Goal: Browse casually: Explore the website without a specific task or goal

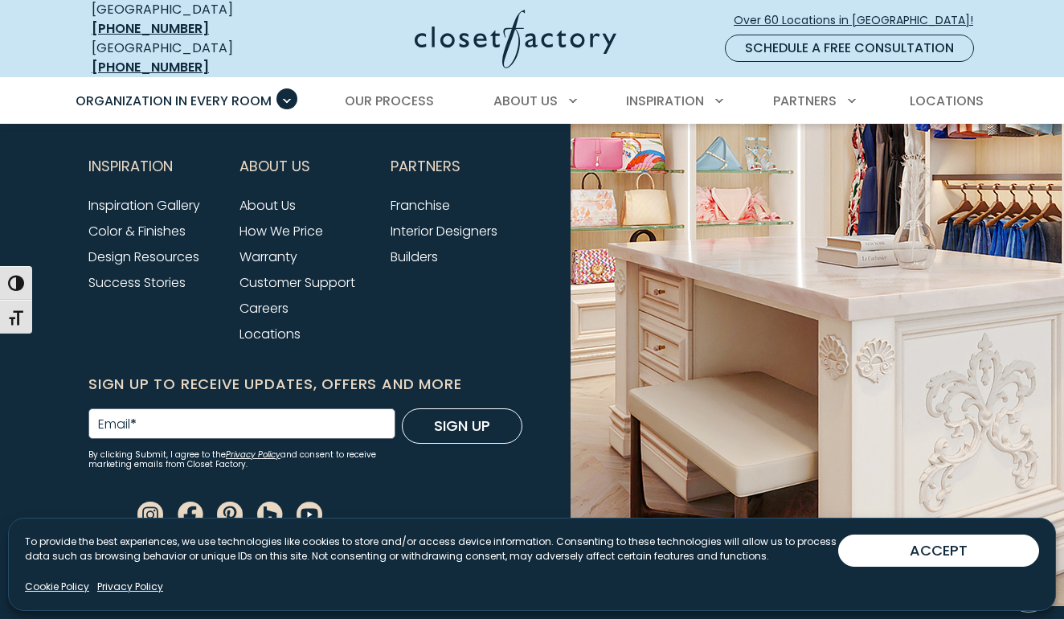
scroll to position [5394, 0]
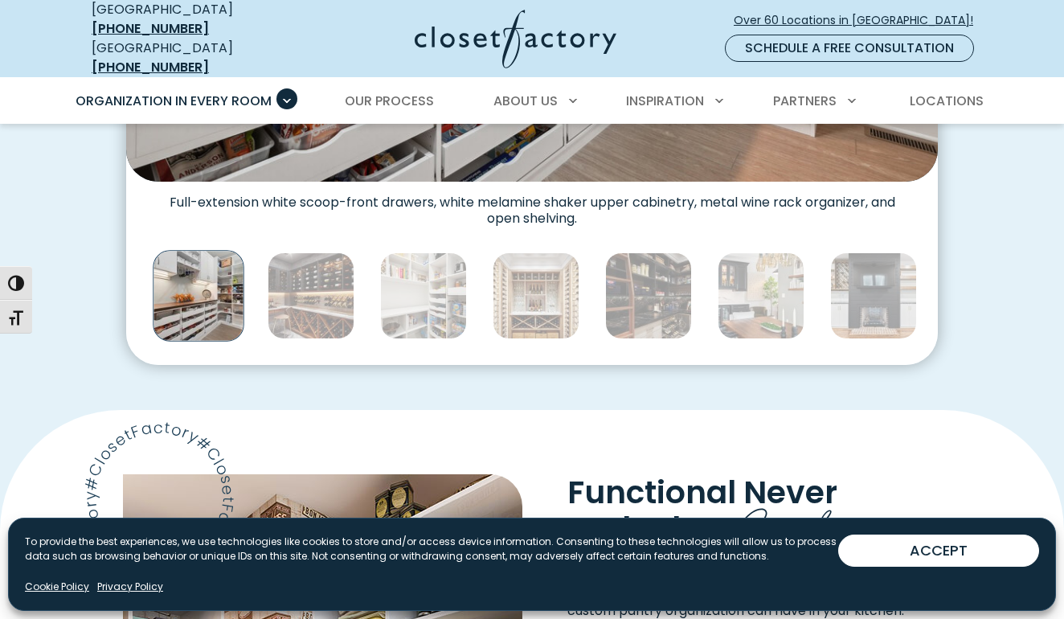
scroll to position [859, 0]
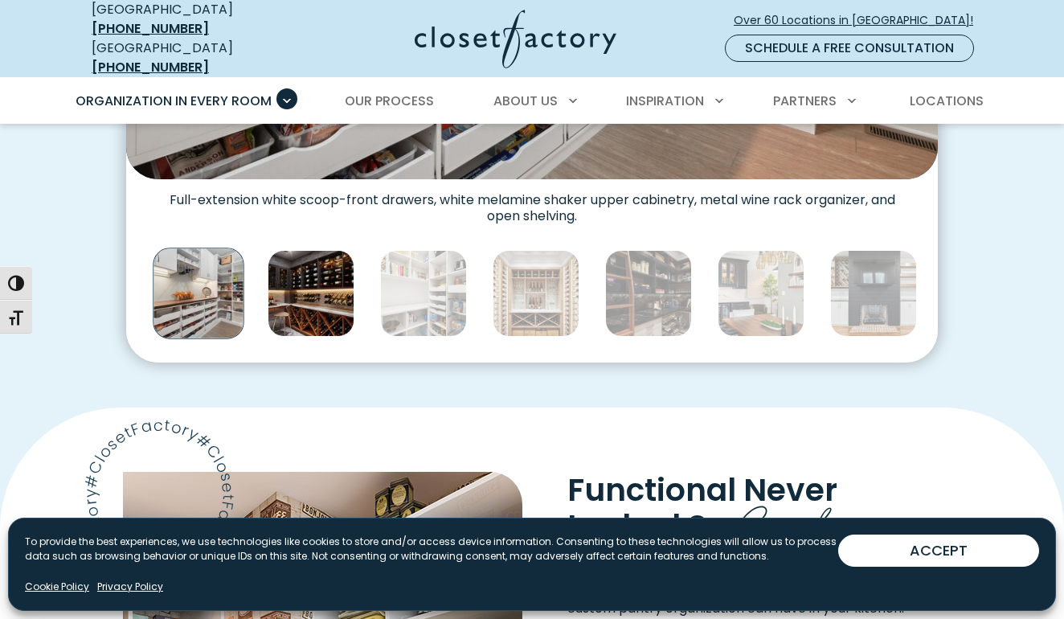
click at [329, 301] on img "Thumbnail Gallery" at bounding box center [311, 293] width 87 height 87
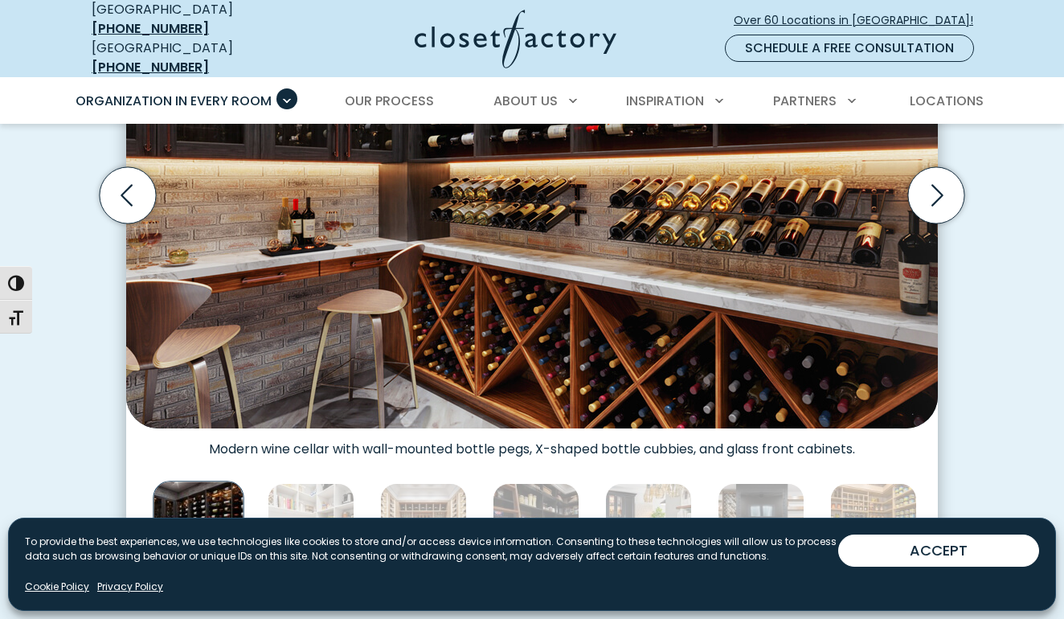
scroll to position [632, 0]
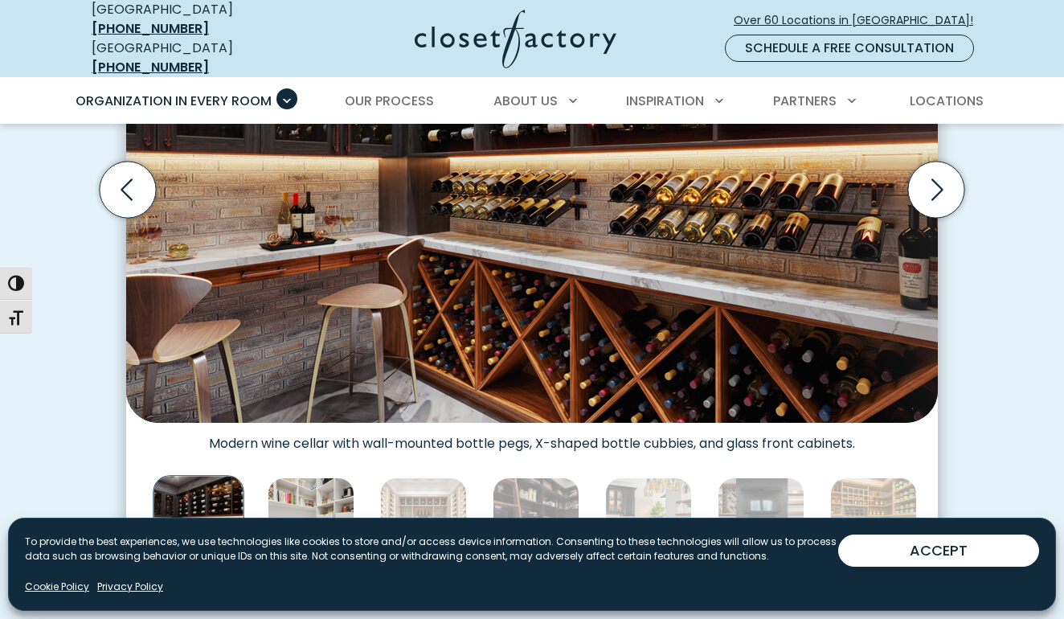
click at [336, 482] on img "Thumbnail Gallery" at bounding box center [311, 520] width 87 height 87
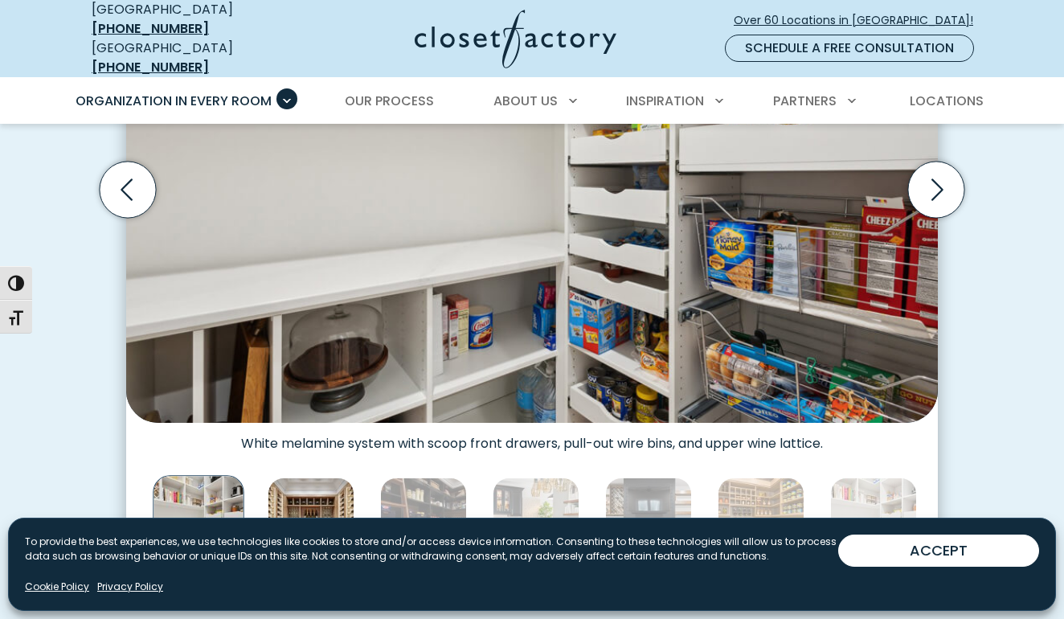
click at [333, 499] on img "Thumbnail Gallery" at bounding box center [311, 520] width 87 height 87
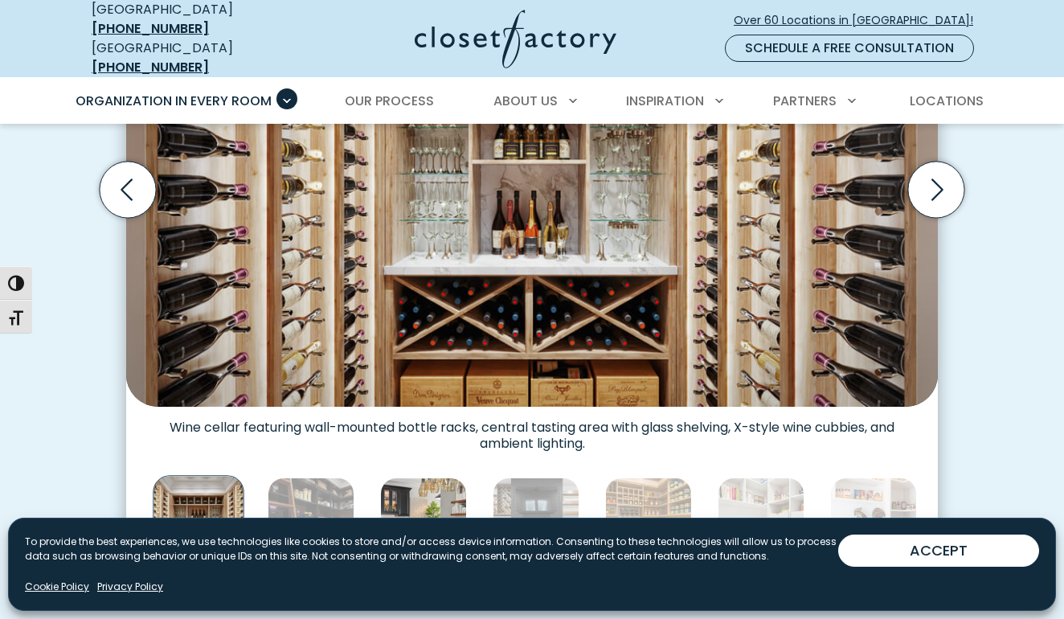
click at [407, 496] on img "Thumbnail Gallery" at bounding box center [423, 520] width 87 height 87
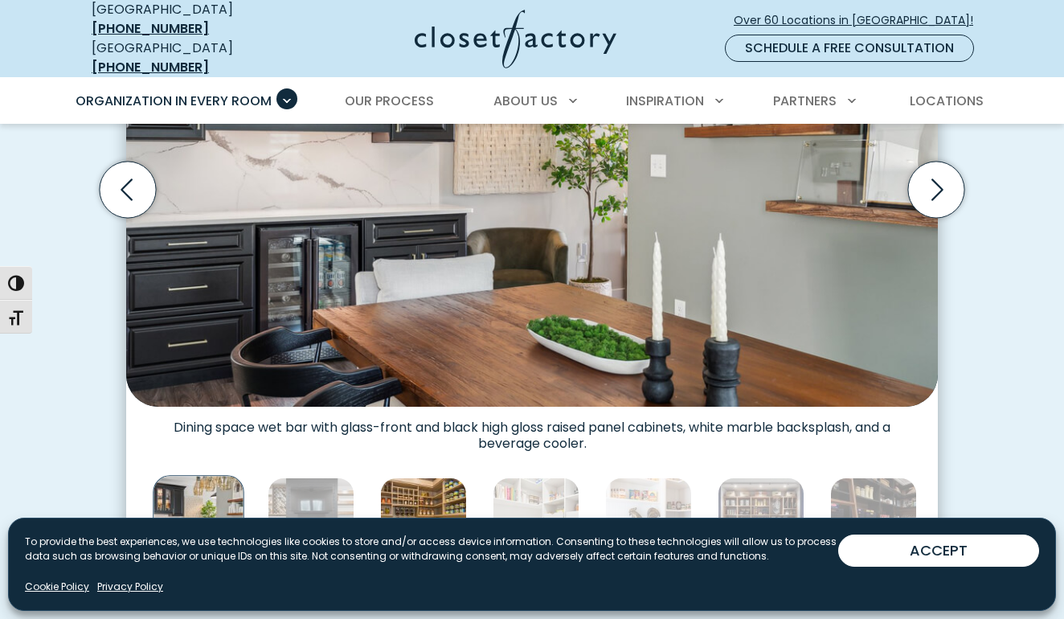
click at [447, 497] on img "Thumbnail Gallery" at bounding box center [423, 520] width 87 height 87
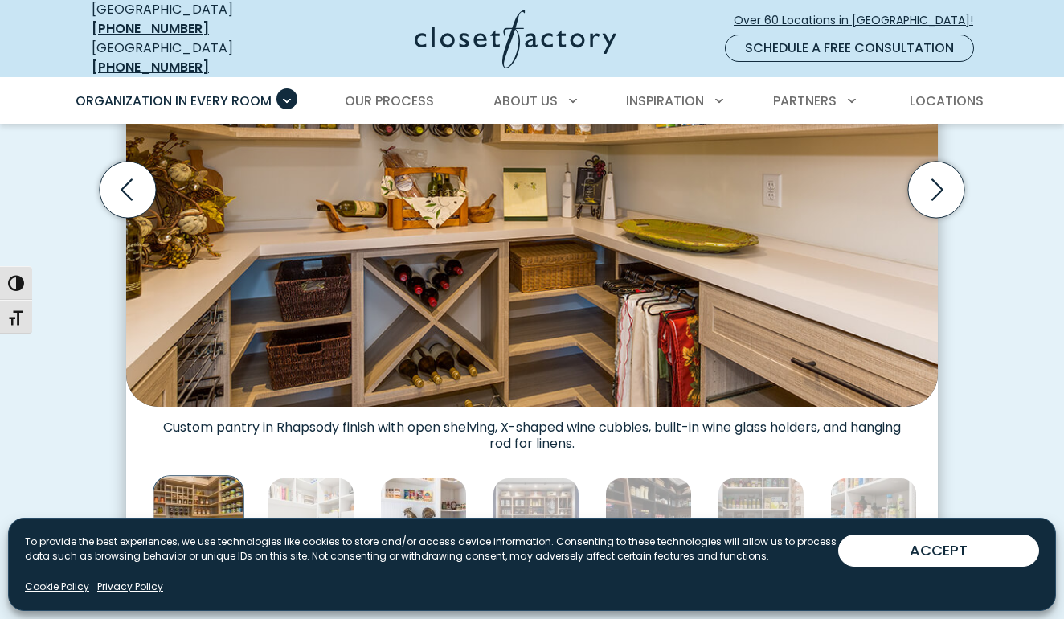
click at [449, 497] on img "Thumbnail Gallery" at bounding box center [423, 520] width 87 height 87
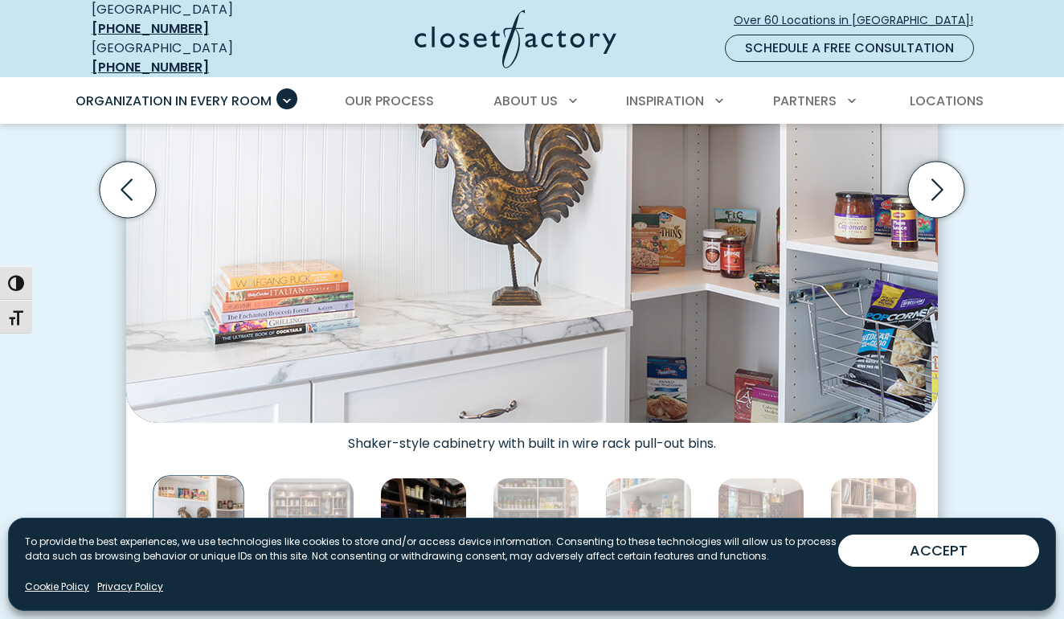
click at [455, 500] on img "Thumbnail Gallery" at bounding box center [423, 520] width 87 height 87
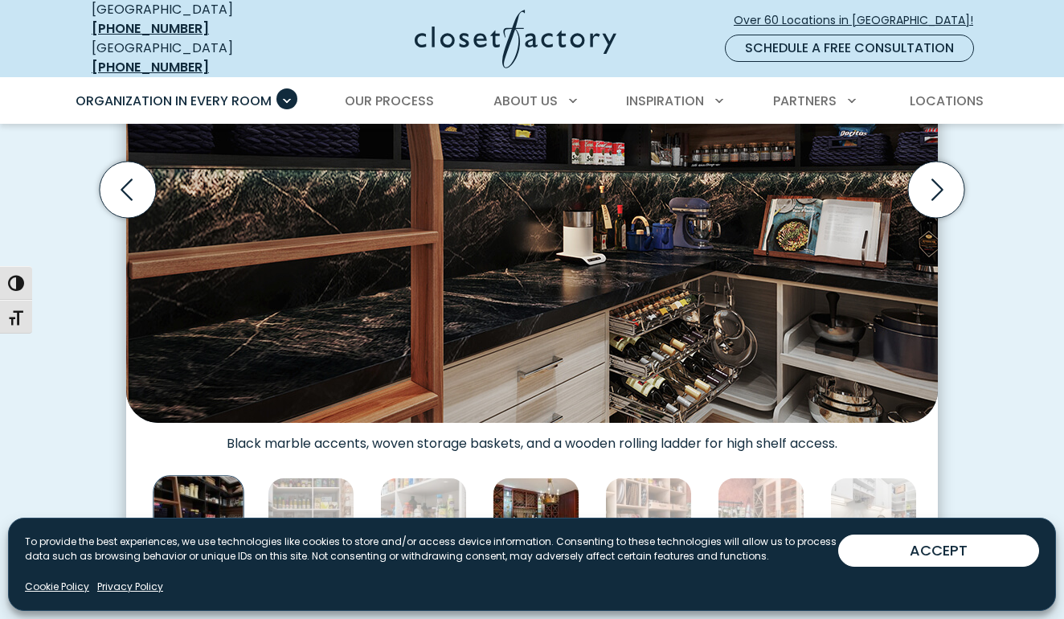
click at [508, 497] on img "Thumbnail Gallery" at bounding box center [536, 520] width 87 height 87
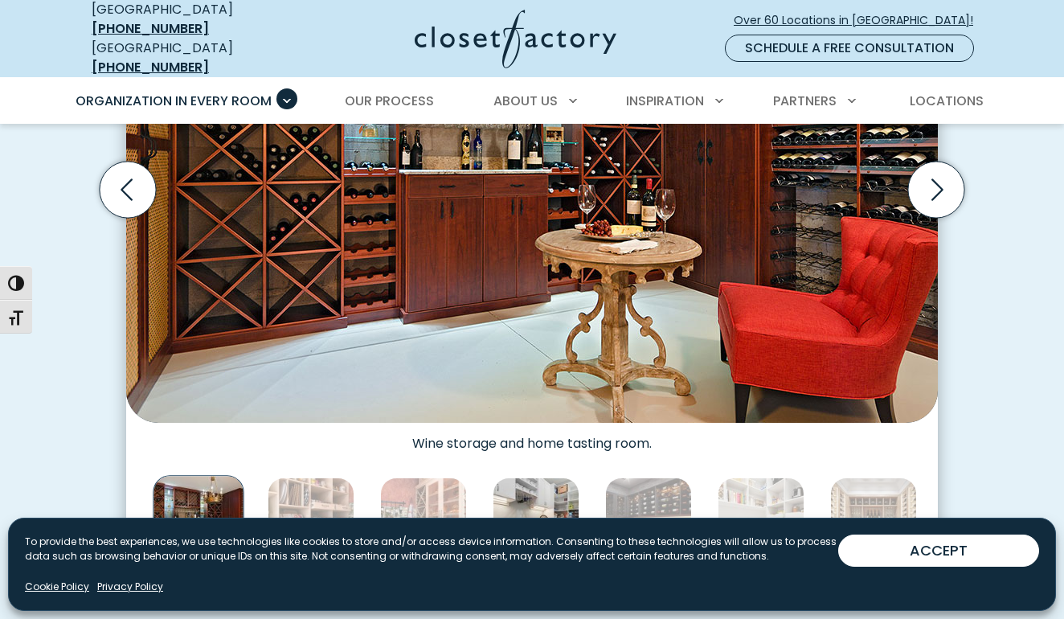
click at [534, 506] on img "Thumbnail Gallery" at bounding box center [536, 520] width 87 height 87
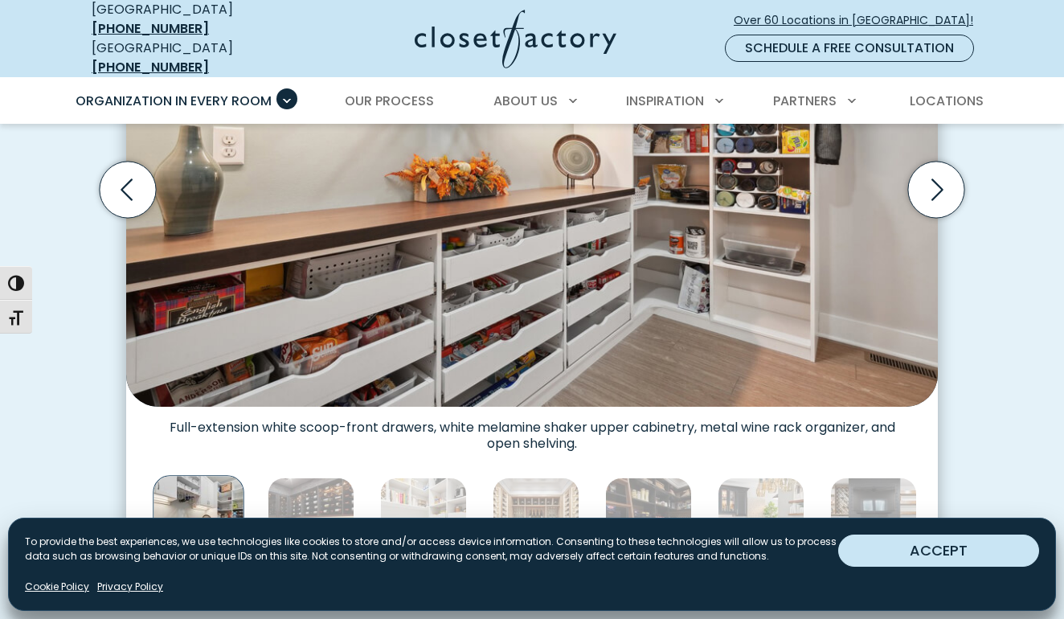
click at [879, 542] on button "ACCEPT" at bounding box center [938, 550] width 201 height 32
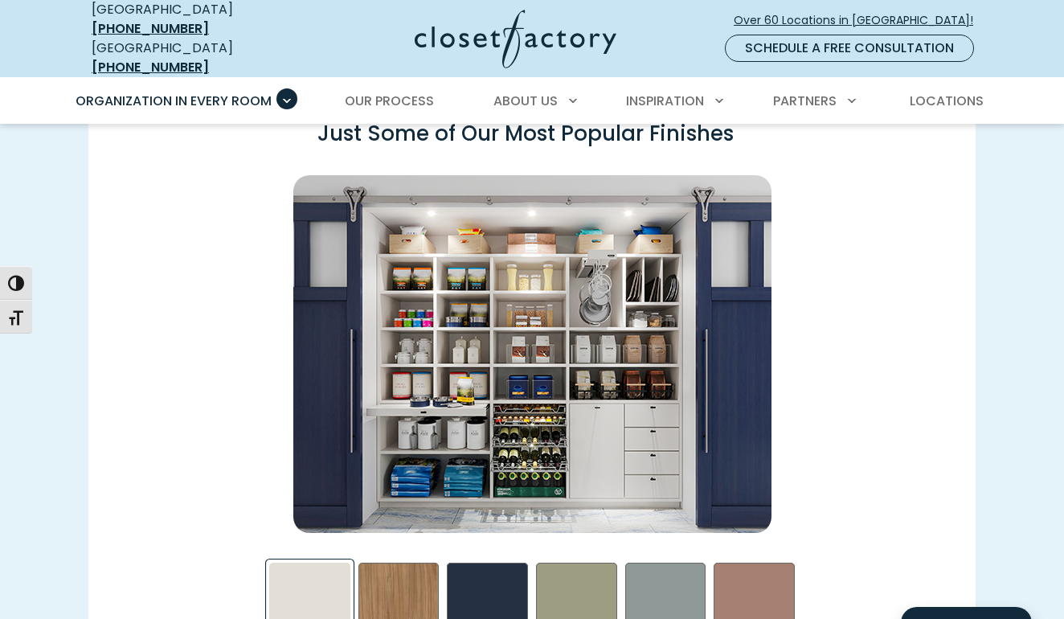
scroll to position [2203, 0]
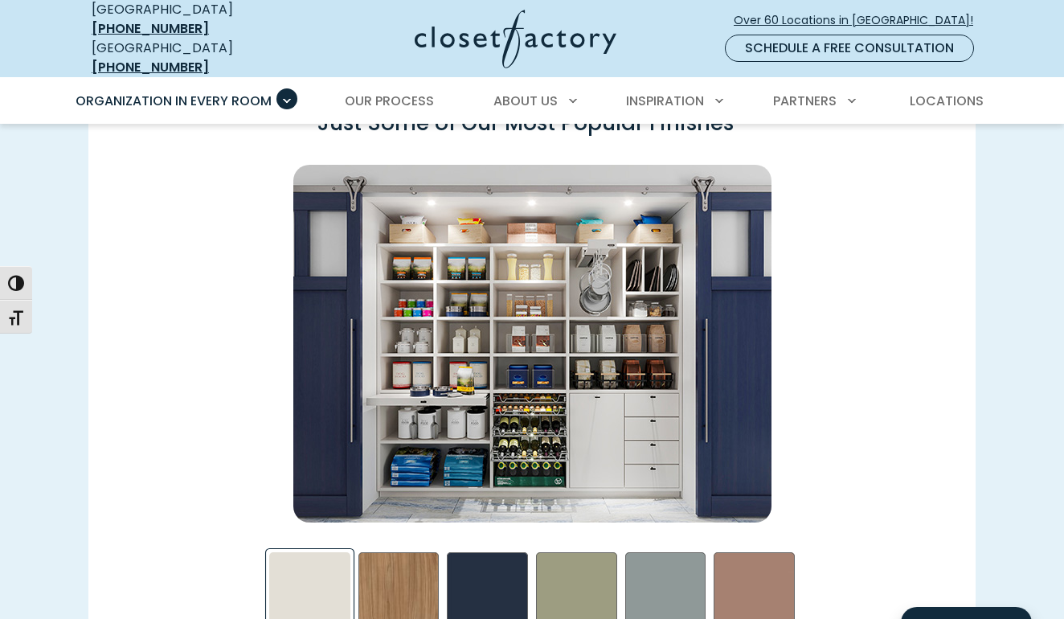
click at [528, 394] on img "Swatch Grid" at bounding box center [532, 344] width 478 height 358
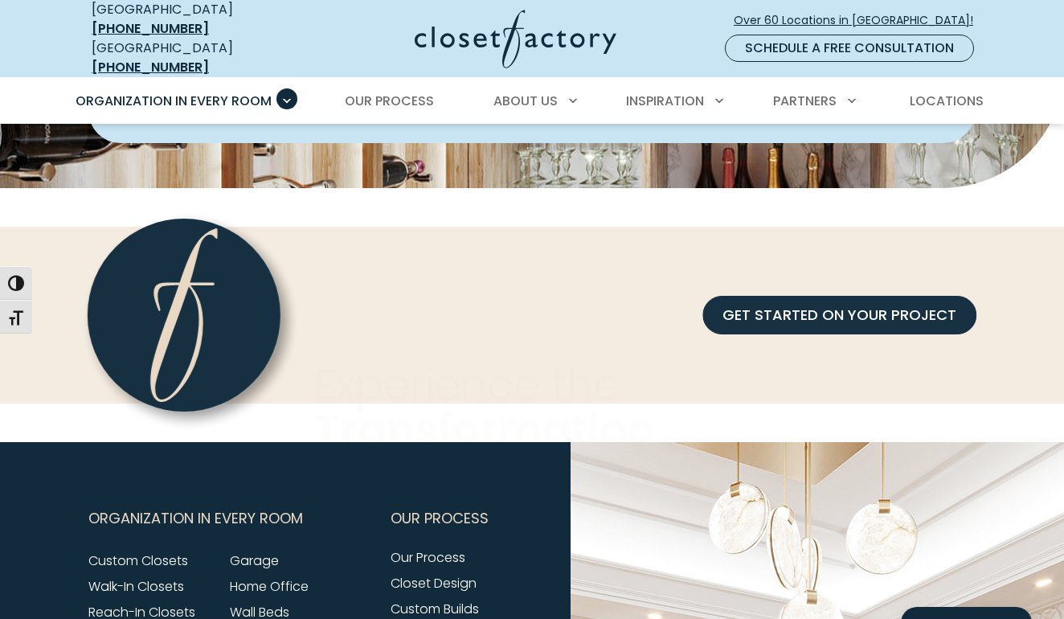
scroll to position [4705, 0]
